Goal: Information Seeking & Learning: Learn about a topic

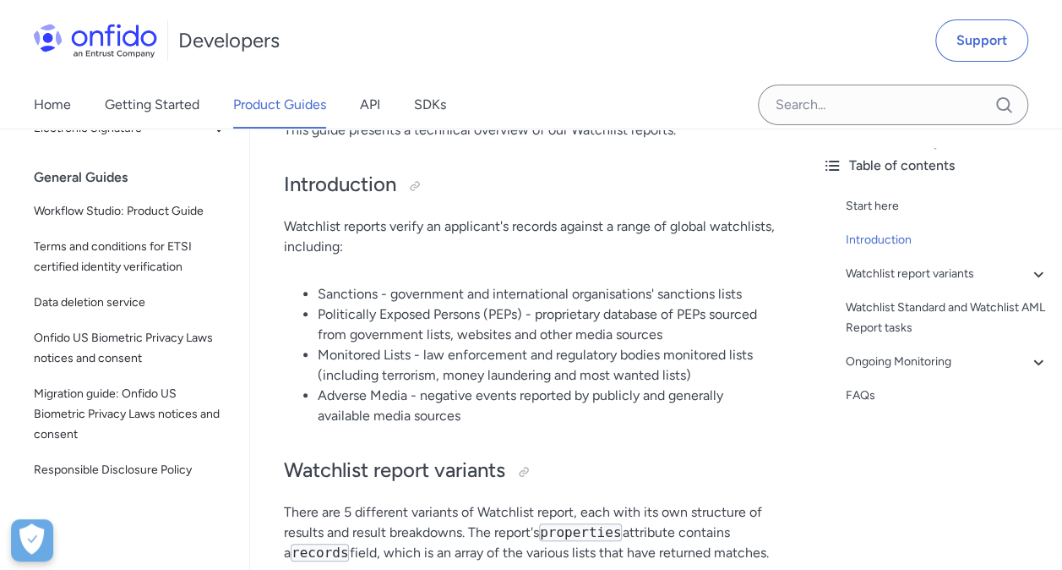
scroll to position [224, 0]
click at [468, 320] on li "Politically Exposed Persons (PEPs) - proprietary database of PEPs sourced from …" at bounding box center [546, 326] width 457 height 41
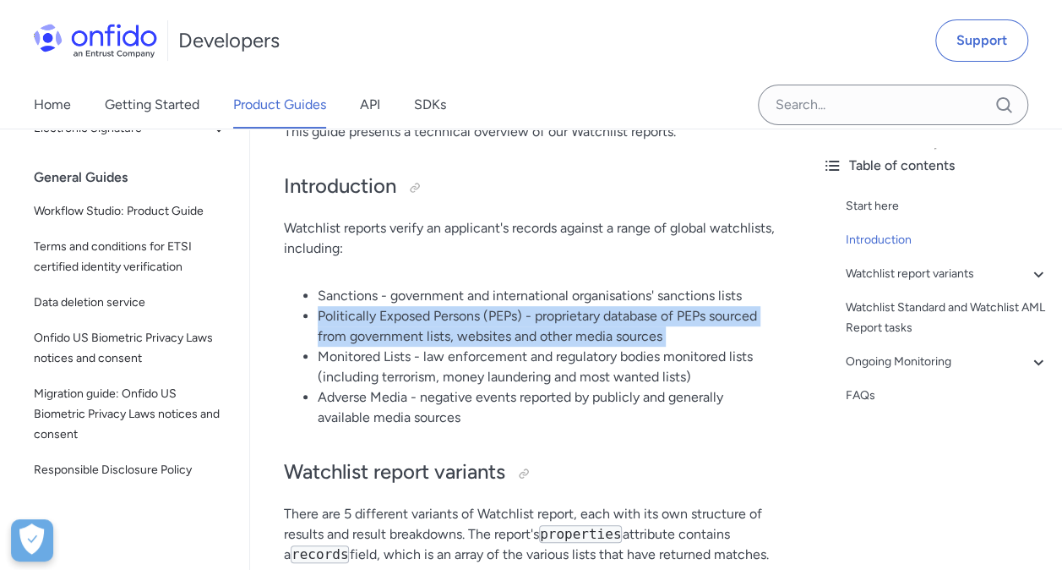
click at [468, 320] on li "Politically Exposed Persons (PEPs) - proprietary database of PEPs sourced from …" at bounding box center [546, 326] width 457 height 41
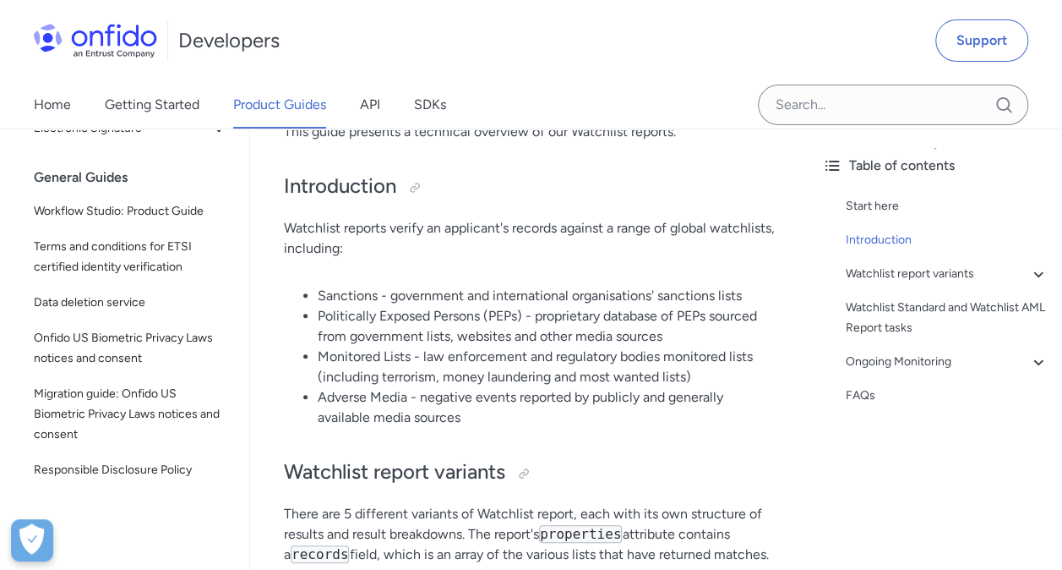
drag, startPoint x: 468, startPoint y: 320, endPoint x: 470, endPoint y: 372, distance: 51.6
click at [470, 372] on li "Monitored Lists - law enforcement and regulatory bodies monitored lists (includ…" at bounding box center [546, 366] width 457 height 41
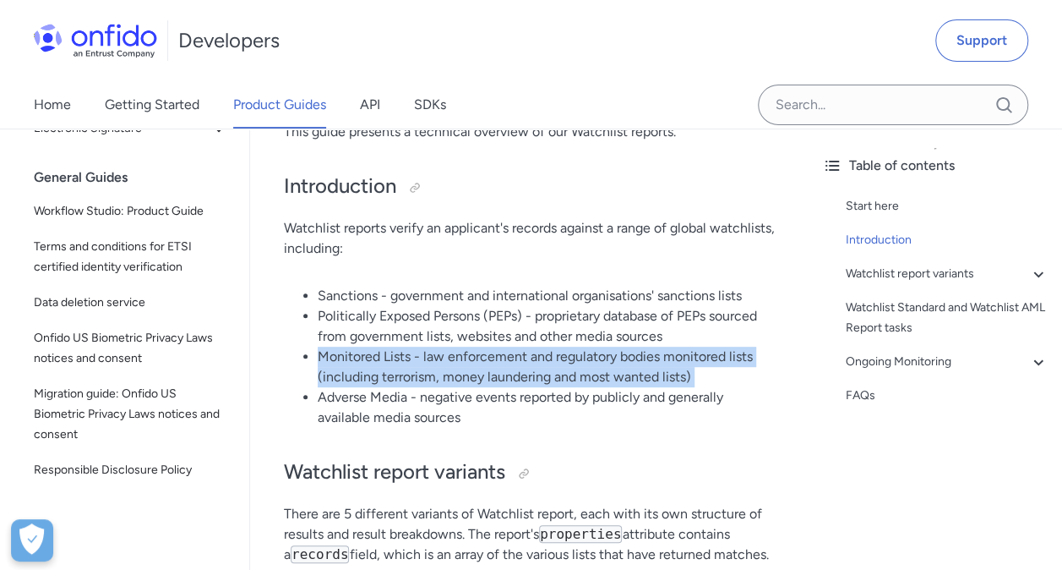
click at [470, 372] on li "Monitored Lists - law enforcement and regulatory bodies monitored lists (includ…" at bounding box center [546, 366] width 457 height 41
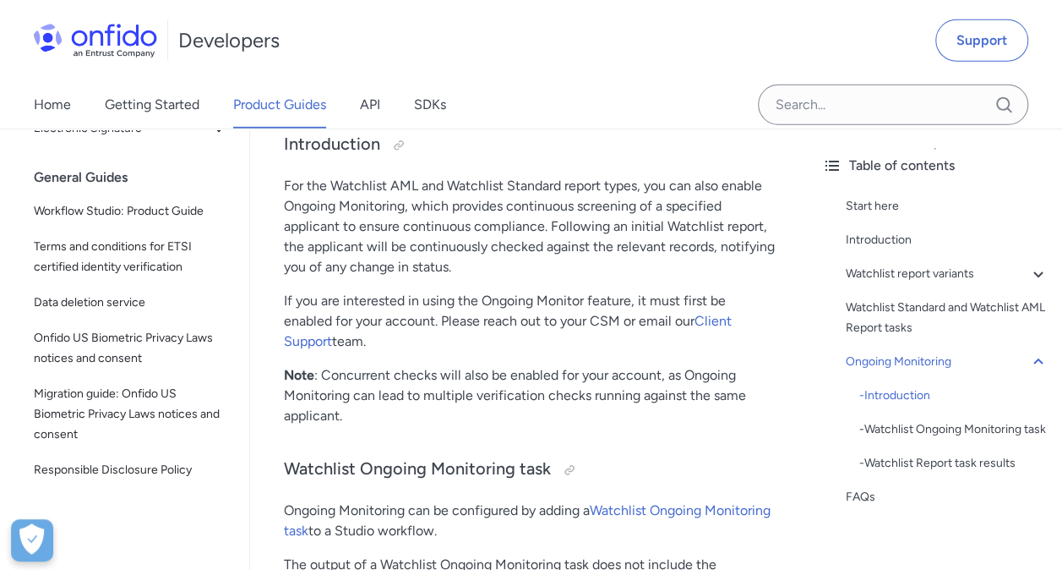
scroll to position [2611, 0]
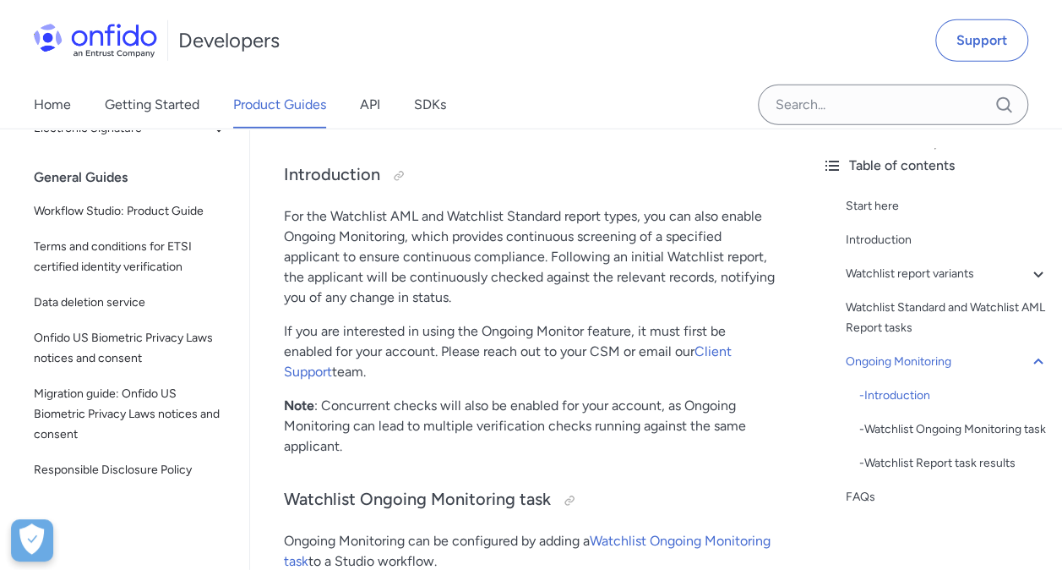
click at [101, 58] on div "Developers" at bounding box center [157, 41] width 246 height 54
click at [123, 47] on img at bounding box center [95, 41] width 123 height 34
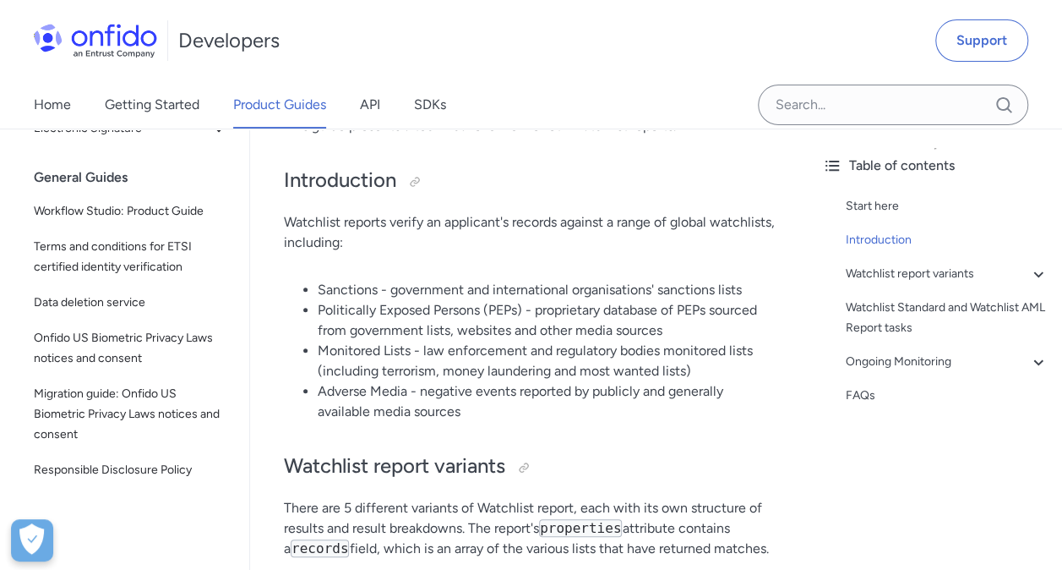
scroll to position [0, 0]
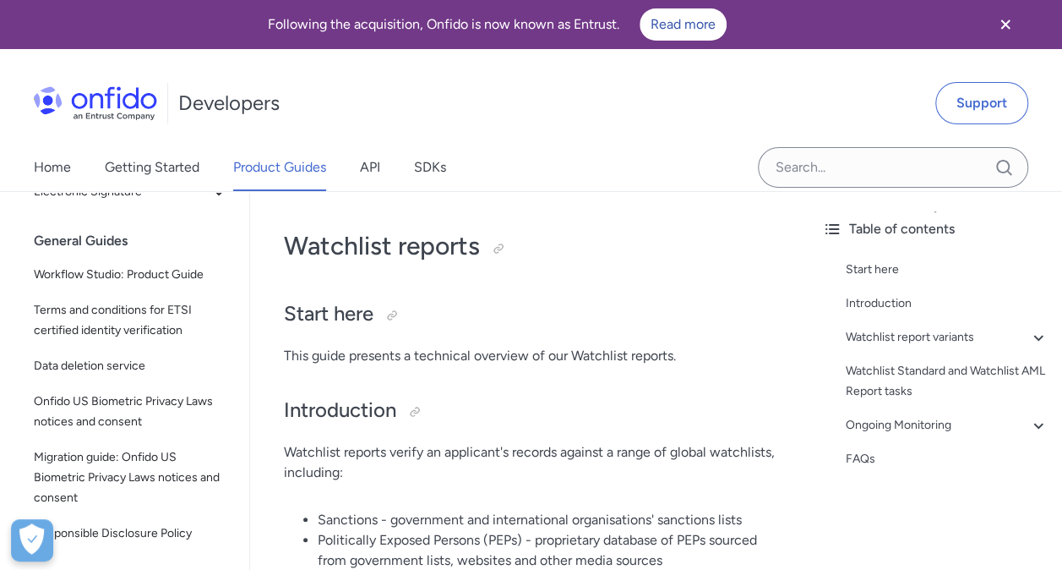
click at [139, 123] on div "Developers" at bounding box center [157, 103] width 246 height 54
click at [212, 112] on h1 "Developers" at bounding box center [228, 103] width 101 height 27
click at [78, 109] on img at bounding box center [95, 103] width 123 height 34
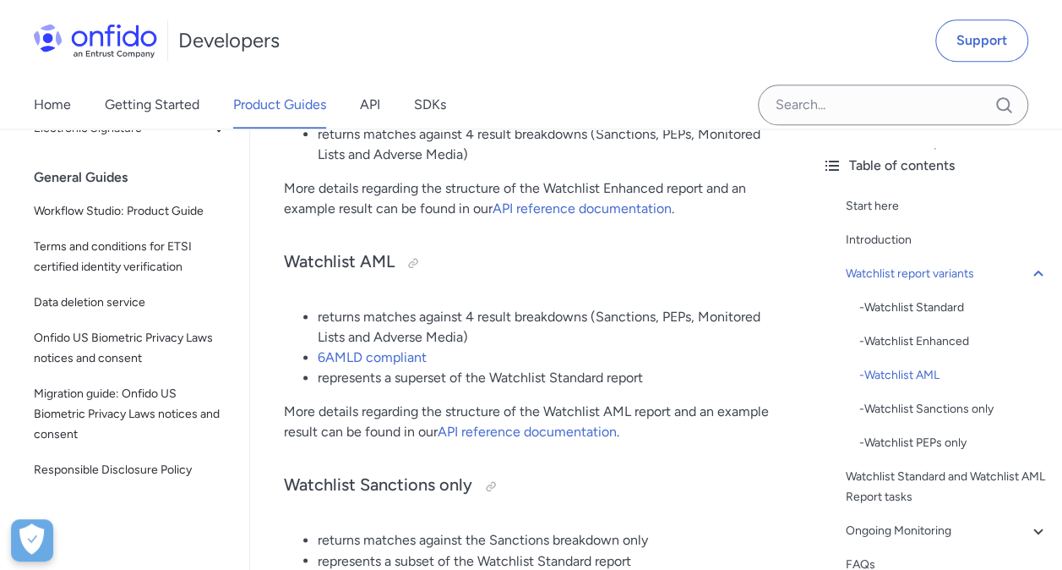
scroll to position [1042, 0]
click at [392, 357] on link "6AMLD compliant" at bounding box center [372, 358] width 109 height 16
